Goal: Task Accomplishment & Management: Manage account settings

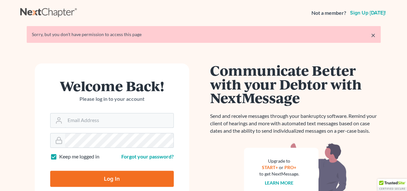
type input "[EMAIL_ADDRESS][DOMAIN_NAME]"
click at [95, 172] on input "Log In" at bounding box center [112, 179] width 124 height 16
type input "Thinking..."
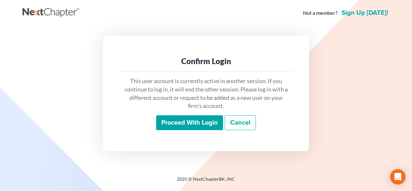
click at [179, 130] on input "Proceed with login" at bounding box center [189, 122] width 67 height 15
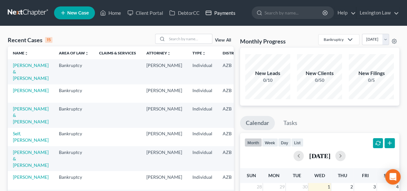
click at [219, 13] on link "Payments" at bounding box center [220, 13] width 36 height 12
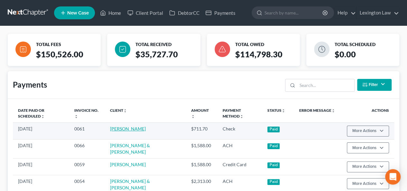
click at [126, 129] on link "[PERSON_NAME]" at bounding box center [128, 128] width 36 height 5
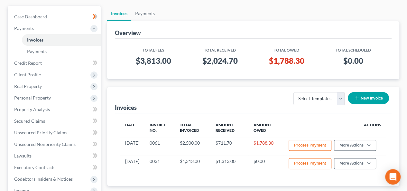
scroll to position [55, 0]
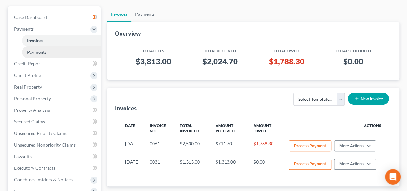
click at [49, 50] on link "Payments" at bounding box center [61, 52] width 79 height 12
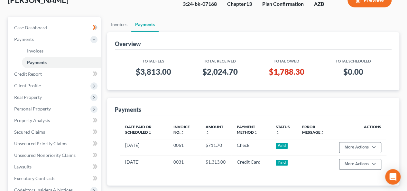
scroll to position [43, 0]
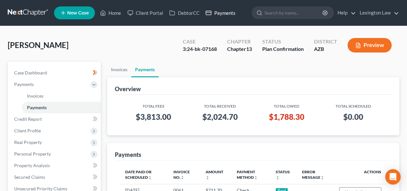
click at [222, 12] on link "Payments" at bounding box center [220, 13] width 36 height 12
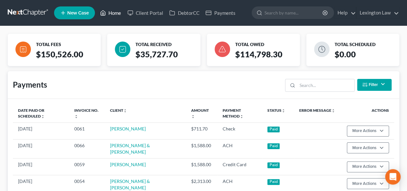
click at [117, 11] on link "Home" at bounding box center [110, 13] width 27 height 12
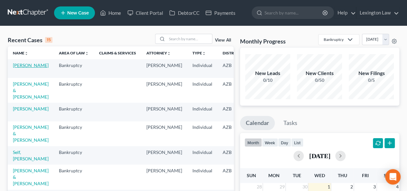
click at [21, 68] on link "[PERSON_NAME]" at bounding box center [31, 64] width 36 height 5
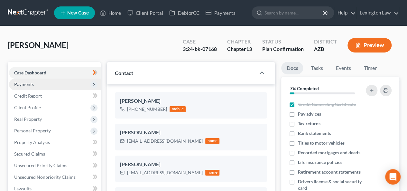
scroll to position [58, 0]
click at [37, 84] on span "Payments" at bounding box center [55, 85] width 92 height 12
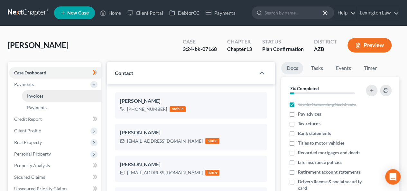
click at [57, 97] on link "Invoices" at bounding box center [61, 96] width 79 height 12
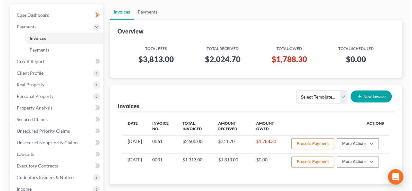
scroll to position [57, 0]
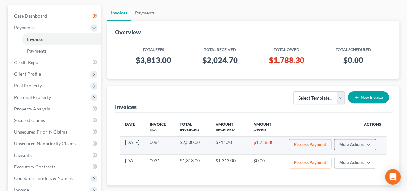
click at [313, 145] on button "Process Payment" at bounding box center [310, 144] width 43 height 11
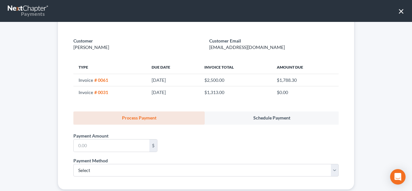
scroll to position [49, 0]
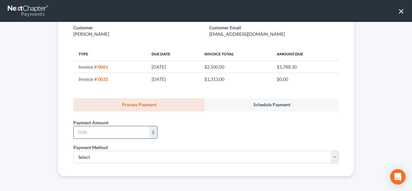
click at [122, 133] on input "text" at bounding box center [112, 132] width 76 height 12
click at [125, 136] on input "text" at bounding box center [112, 132] width 76 height 12
paste input "1680.52"
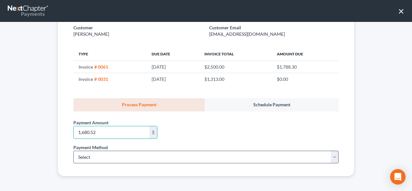
type input "1,680.52"
click at [120, 157] on select "Select ACH Credit Card" at bounding box center [205, 157] width 265 height 13
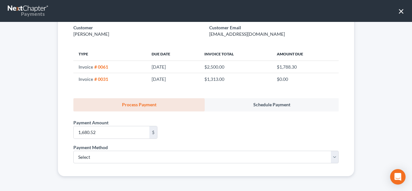
click at [198, 134] on div "Payment Amount * 1,680.52 $" at bounding box center [206, 127] width 272 height 33
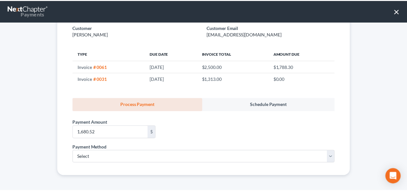
scroll to position [0, 0]
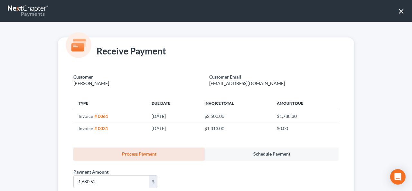
click at [401, 9] on button "×" at bounding box center [401, 11] width 6 height 10
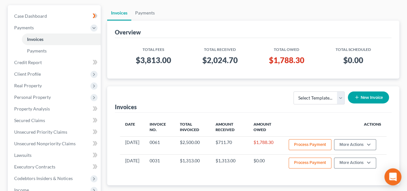
click at [394, 179] on icon "Open Intercom Messenger" at bounding box center [392, 177] width 7 height 8
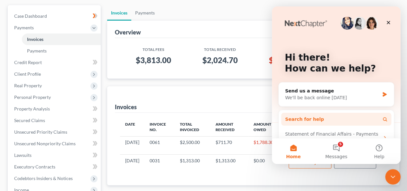
click at [337, 123] on button "Search for help" at bounding box center [336, 119] width 110 height 13
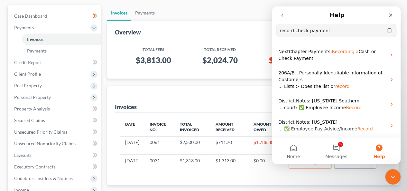
type input "record check payment"
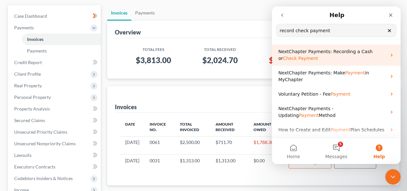
click at [342, 54] on span "NextChapter Payments: Recording a Cash or" at bounding box center [325, 55] width 94 height 12
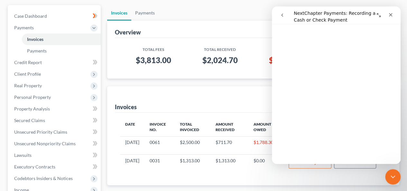
scroll to position [64, 0]
click at [217, 100] on div "Invoices Select Template... New Invoice" at bounding box center [253, 99] width 277 height 26
drag, startPoint x: 346, startPoint y: 17, endPoint x: 364, endPoint y: 16, distance: 18.0
click at [306, 17] on div "Intercom messenger" at bounding box center [336, 15] width 120 height 12
click at [391, 15] on icon "Close" at bounding box center [391, 15] width 4 height 4
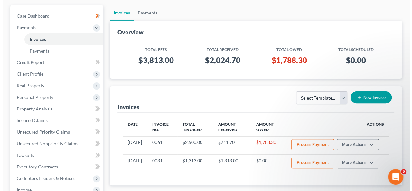
scroll to position [0, 0]
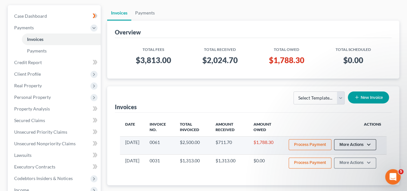
click at [369, 144] on button "More Actions" at bounding box center [355, 144] width 42 height 11
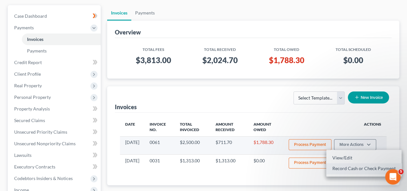
click at [361, 170] on link "Record Cash or Check Payment" at bounding box center [363, 168] width 75 height 11
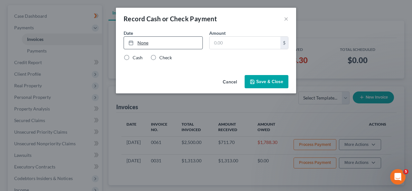
type input "10/1/2025"
click at [178, 42] on link "10/1/2025" at bounding box center [163, 43] width 79 height 12
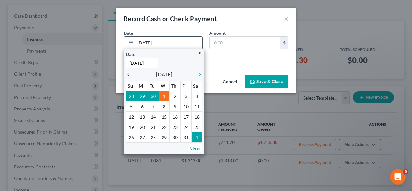
click at [130, 72] on icon "chevron_left" at bounding box center [130, 74] width 8 height 5
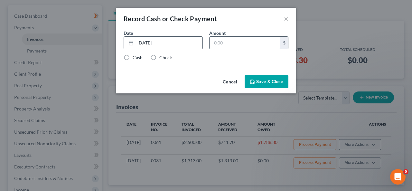
click at [238, 44] on input "text" at bounding box center [245, 43] width 71 height 12
paste input "1680.52"
type input "1,680.52"
click at [159, 56] on label "Check" at bounding box center [165, 57] width 13 height 6
click at [162, 56] on input "Check" at bounding box center [164, 56] width 4 height 4
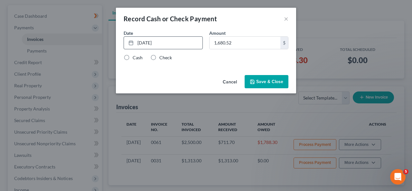
radio input "true"
click at [258, 82] on button "Save & Close" at bounding box center [267, 82] width 44 height 14
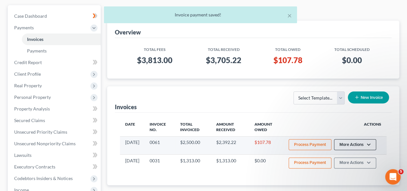
click at [359, 142] on button "More Actions" at bounding box center [355, 144] width 42 height 11
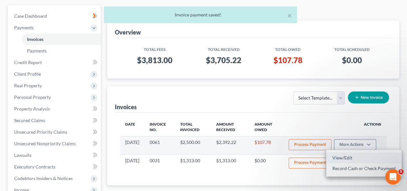
click at [347, 157] on link "View/Edit" at bounding box center [363, 157] width 75 height 11
select select "0"
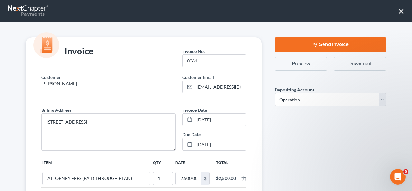
click at [353, 64] on button "Download" at bounding box center [360, 64] width 52 height 14
